Goal: Transaction & Acquisition: Purchase product/service

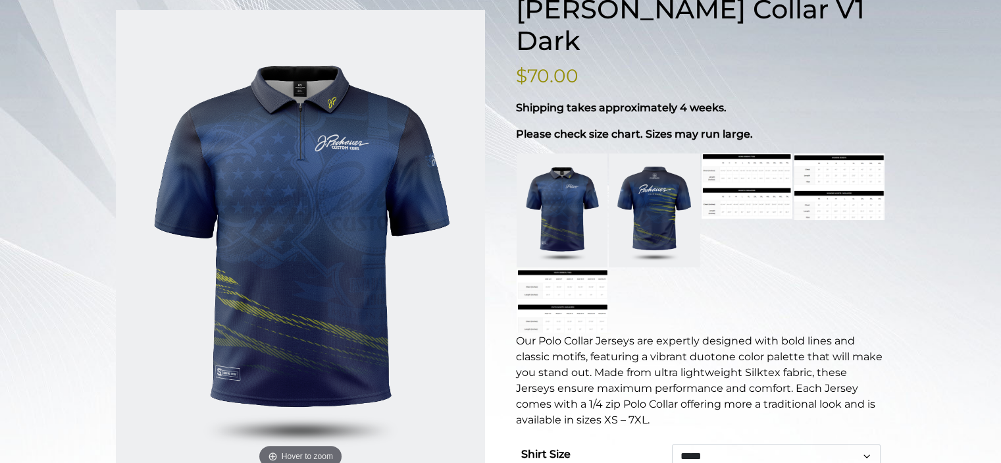
scroll to position [218, 0]
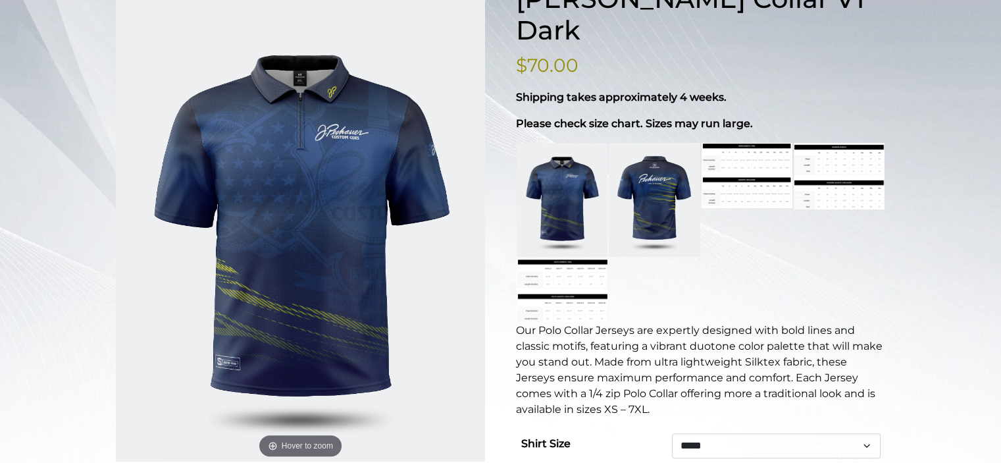
click at [645, 177] on link at bounding box center [654, 200] width 91 height 114
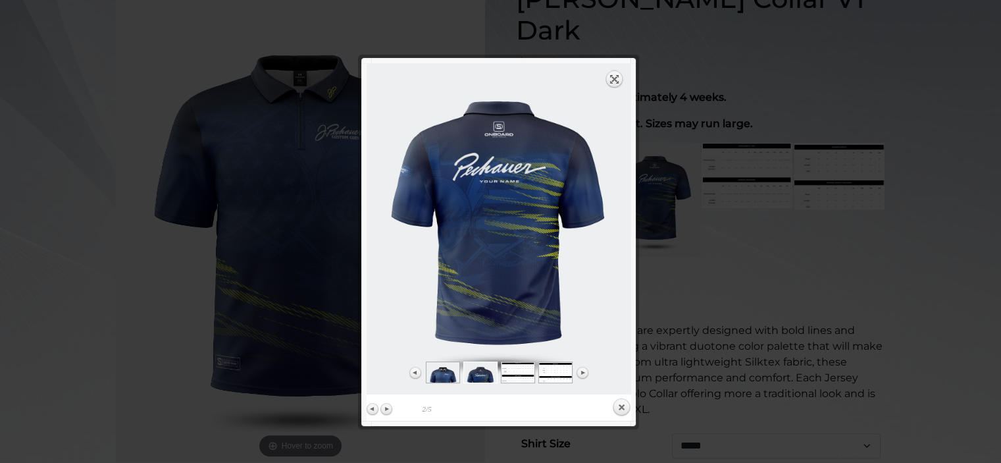
click at [618, 73] on link "Expand" at bounding box center [614, 79] width 18 height 18
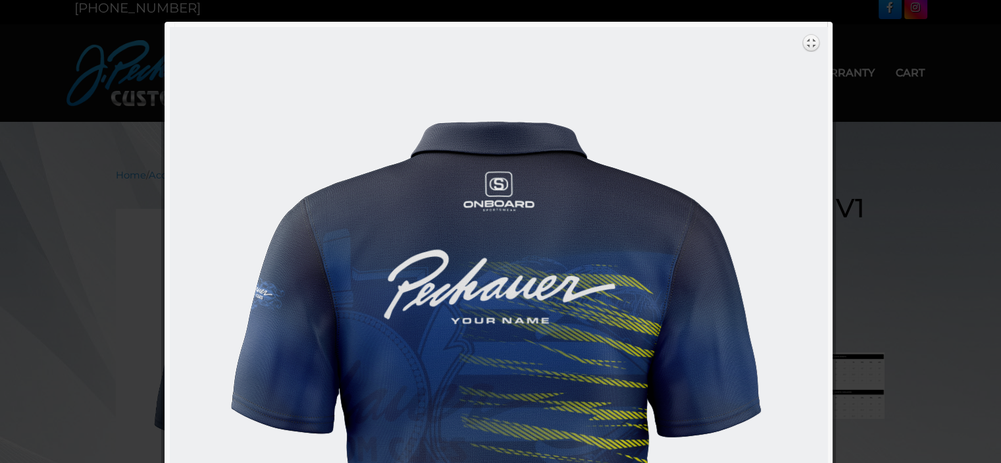
scroll to position [0, 0]
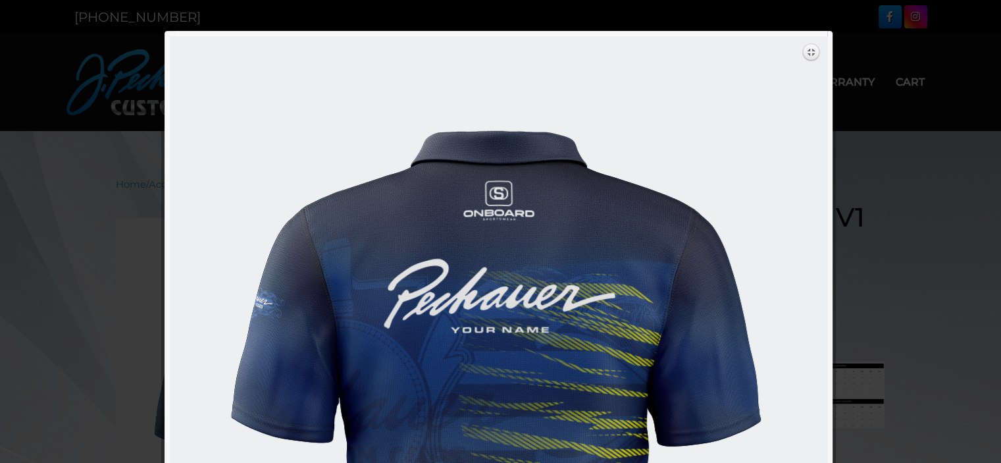
click at [806, 51] on link "Expand" at bounding box center [811, 52] width 18 height 18
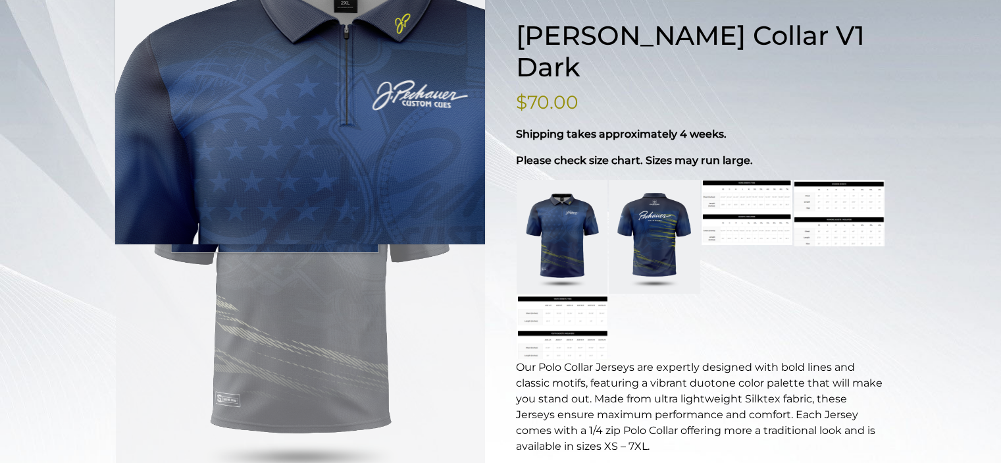
scroll to position [182, 0]
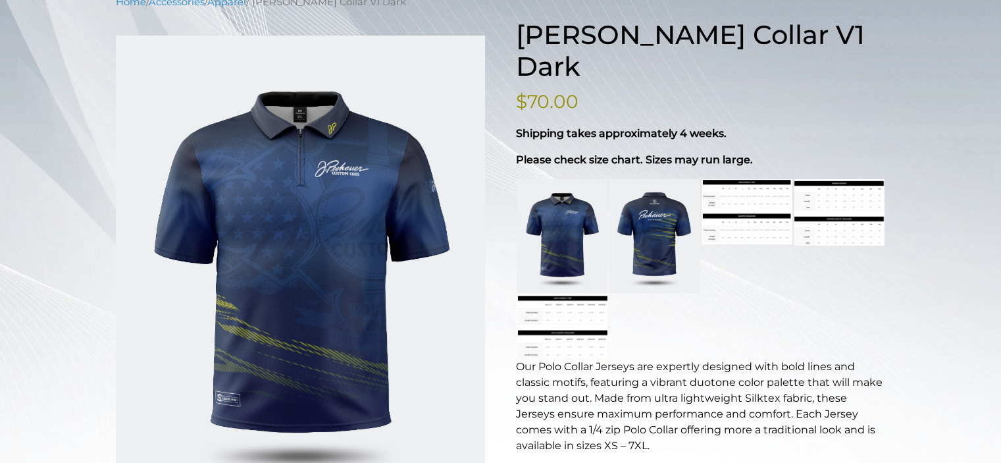
click at [632, 200] on link at bounding box center [654, 236] width 91 height 114
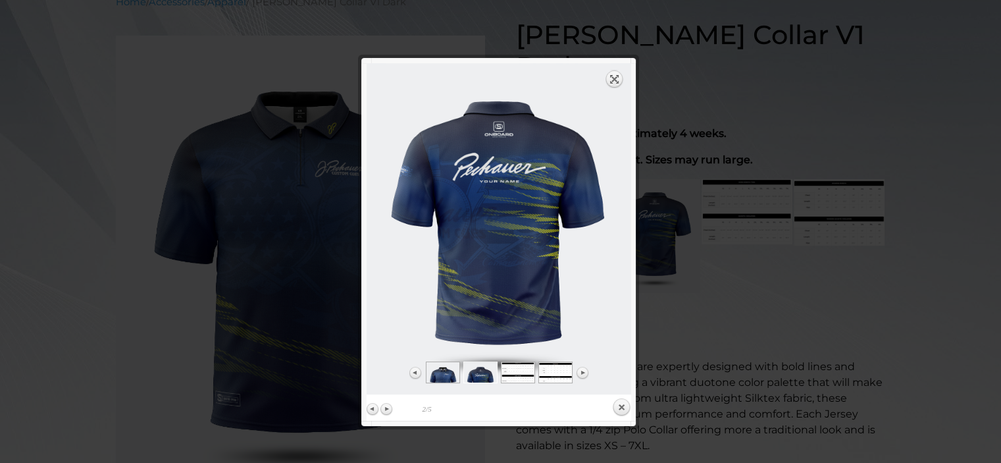
click at [615, 78] on link "Expand" at bounding box center [614, 79] width 18 height 18
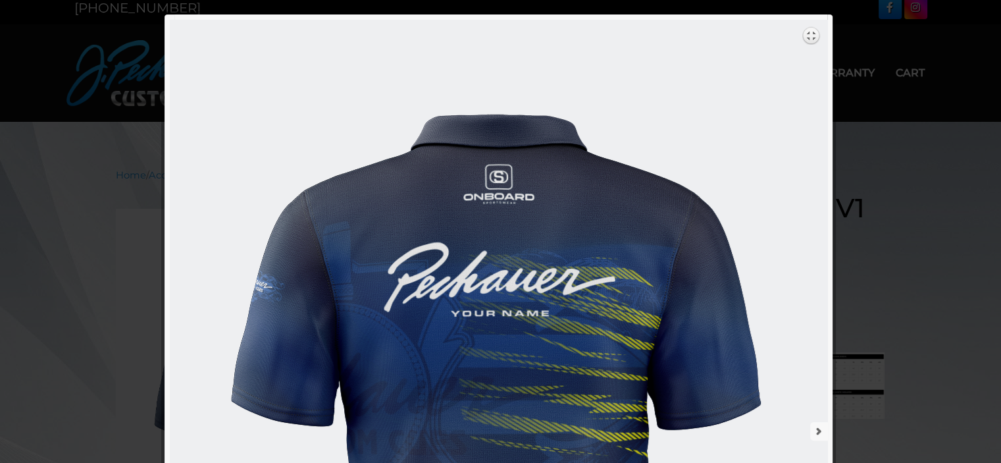
scroll to position [0, 0]
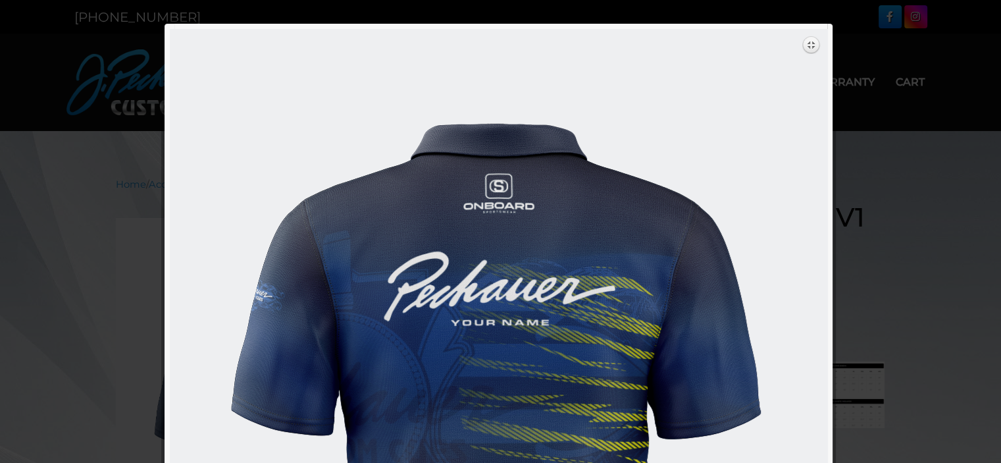
click at [809, 44] on link "Expand" at bounding box center [811, 45] width 18 height 18
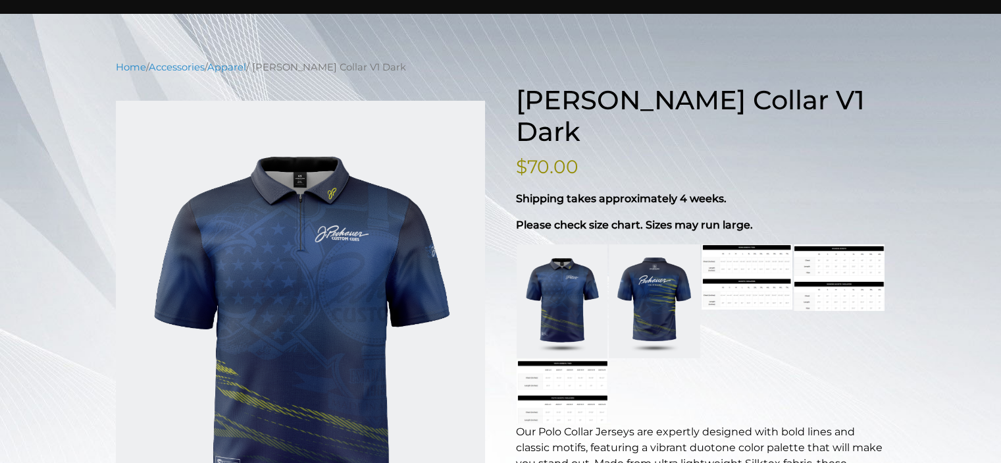
scroll to position [116, 0]
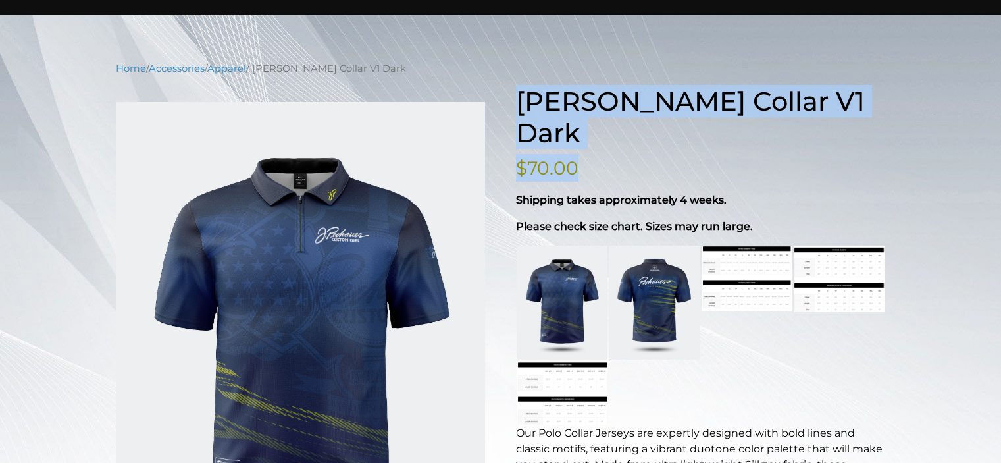
drag, startPoint x: 516, startPoint y: 91, endPoint x: 579, endPoint y: 136, distance: 77.4
click at [579, 136] on div "[PERSON_NAME] Collar V1 Dark $ 70.00 Shipping takes approximately 4 weeks. Plea…" at bounding box center [701, 378] width 370 height 584
click at [576, 157] on bdi "$ 70.00" at bounding box center [547, 168] width 63 height 22
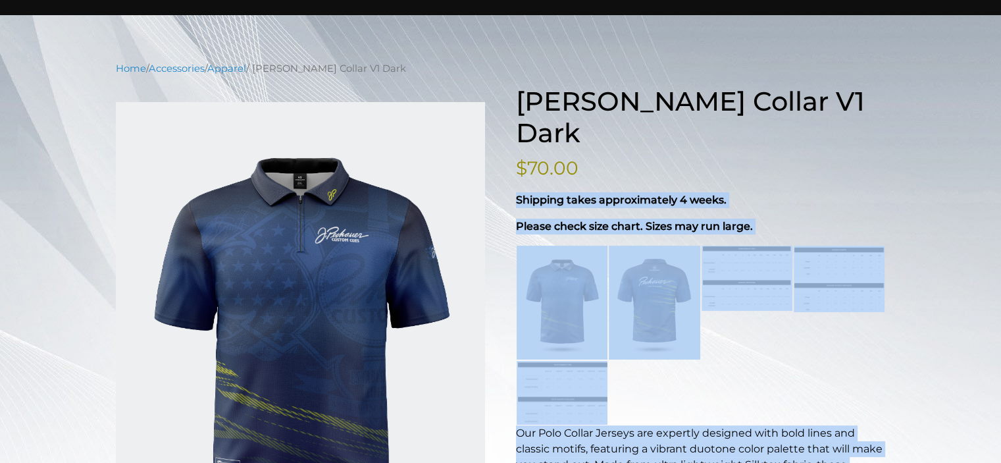
drag, startPoint x: 576, startPoint y: 136, endPoint x: 496, endPoint y: 78, distance: 98.5
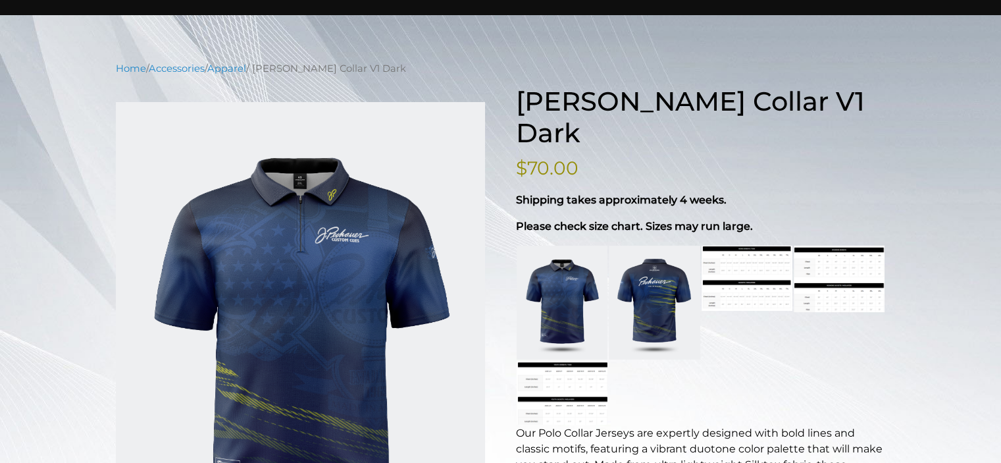
click at [525, 96] on h1 "[PERSON_NAME] Collar V1 Dark" at bounding box center [701, 117] width 370 height 63
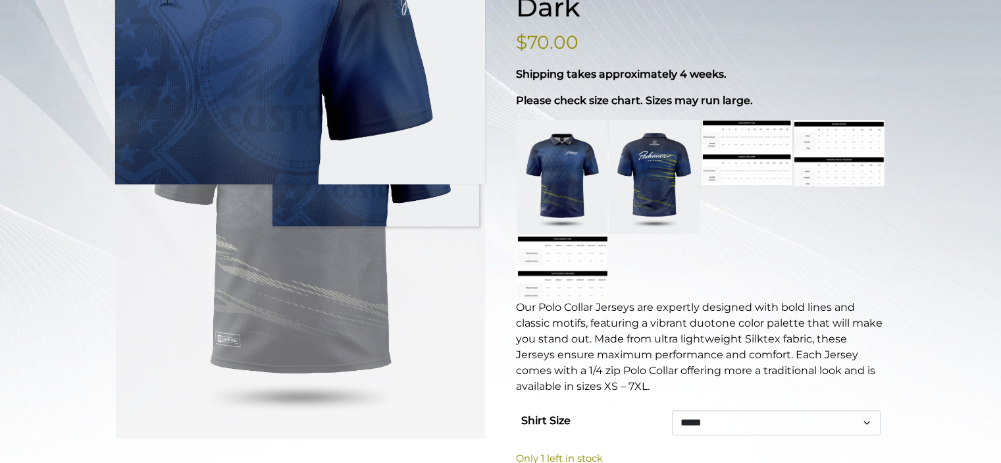
scroll to position [267, 0]
